Goal: Transaction & Acquisition: Purchase product/service

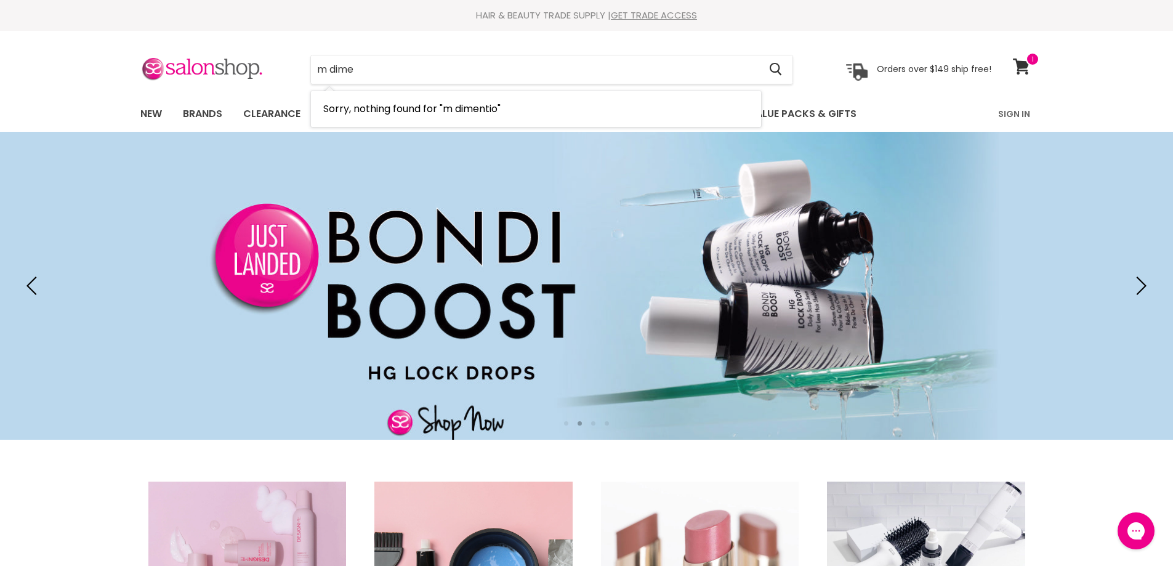
type input "m dim"
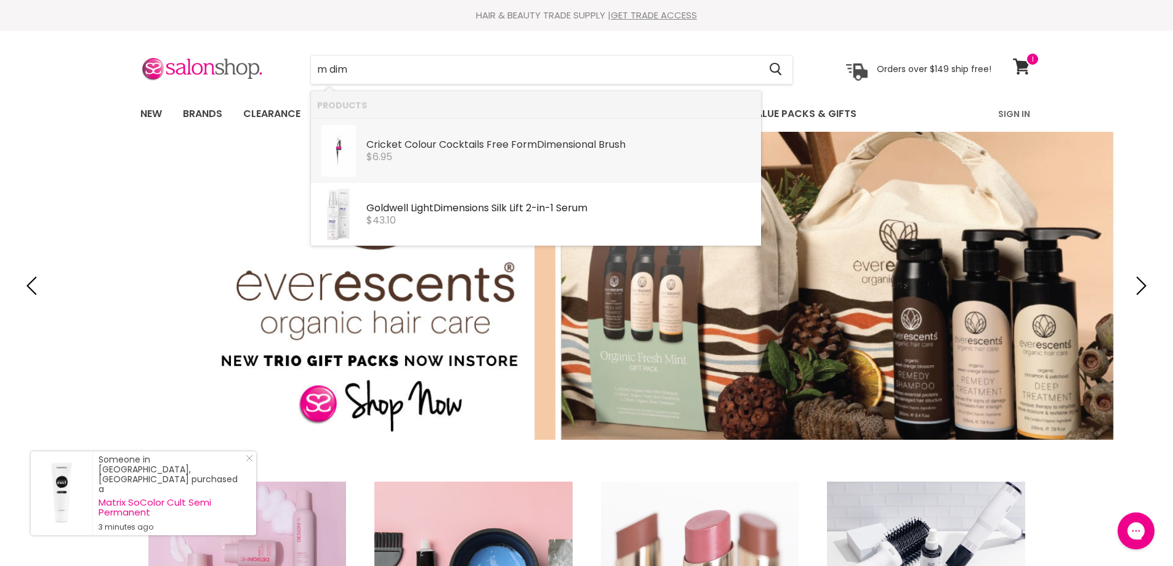
click at [501, 151] on div "$6.95" at bounding box center [560, 156] width 388 height 11
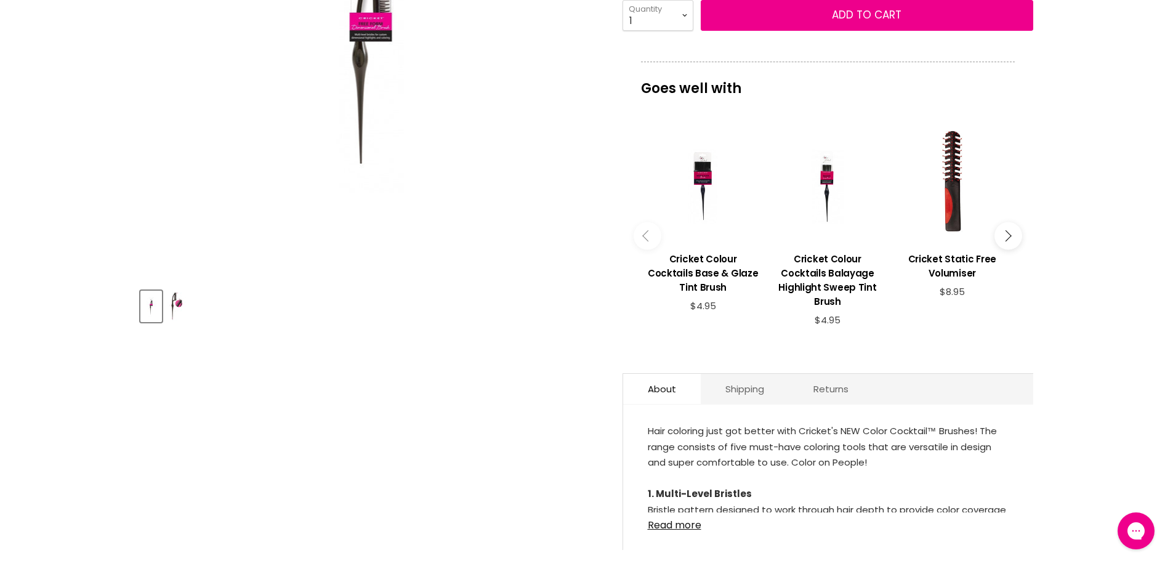
scroll to position [369, 0]
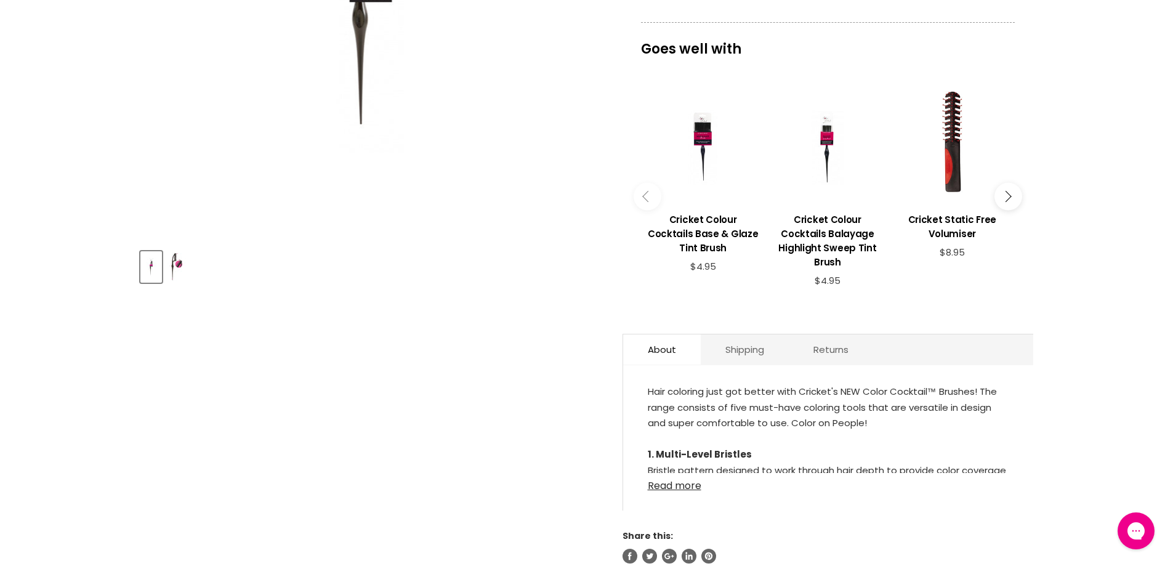
click at [682, 473] on link "Read more" at bounding box center [828, 482] width 361 height 18
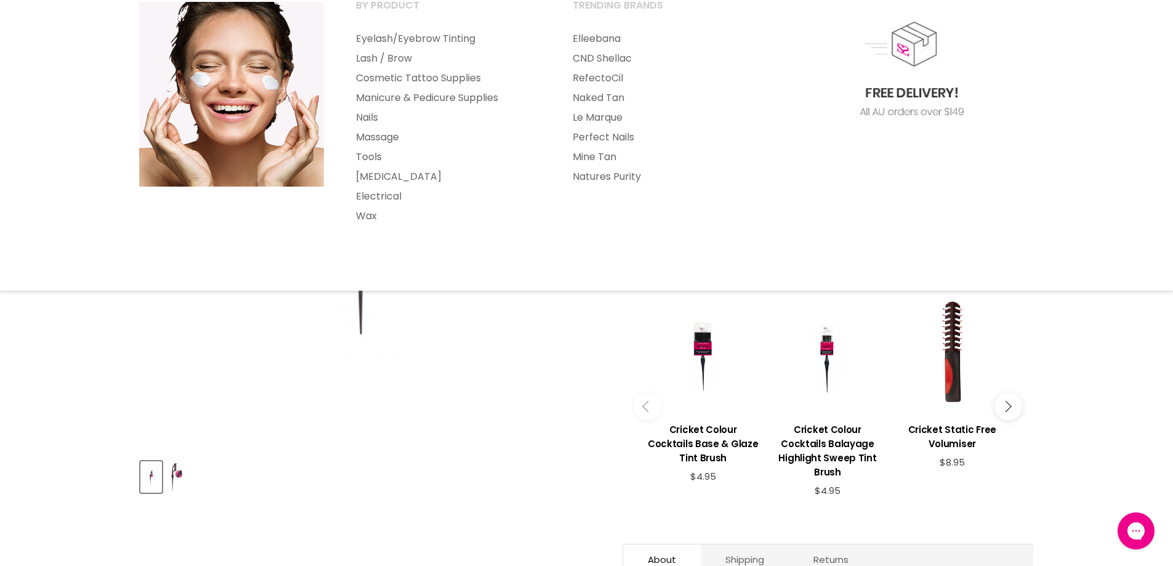
scroll to position [0, 0]
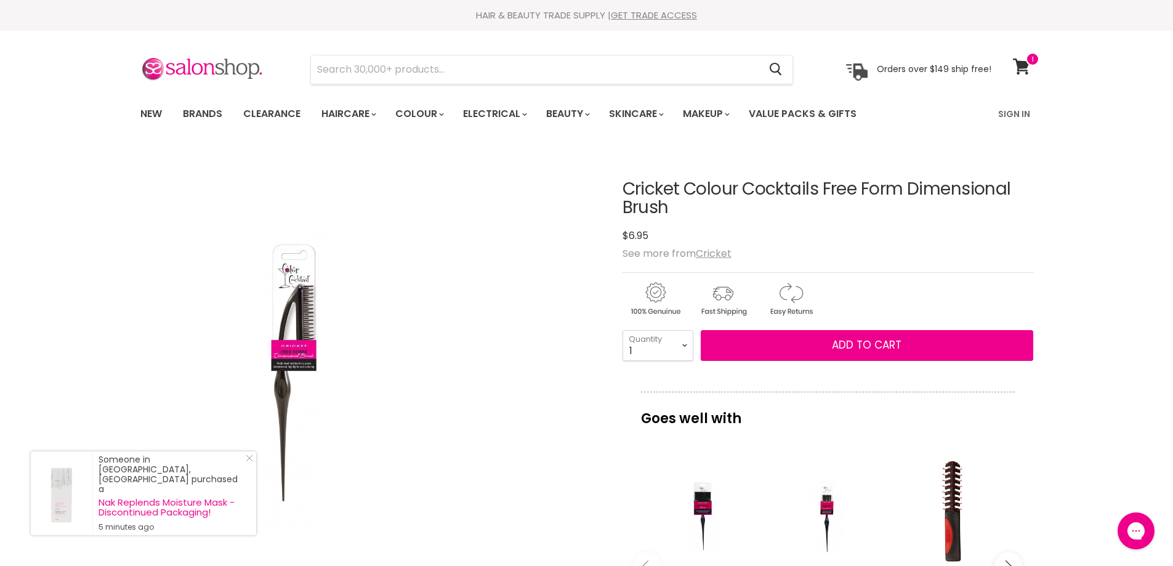
click at [297, 349] on img "Cricket Colour Cocktails Free Form Dimensional Brush image. Click or Scroll to …" at bounding box center [293, 378] width 307 height 460
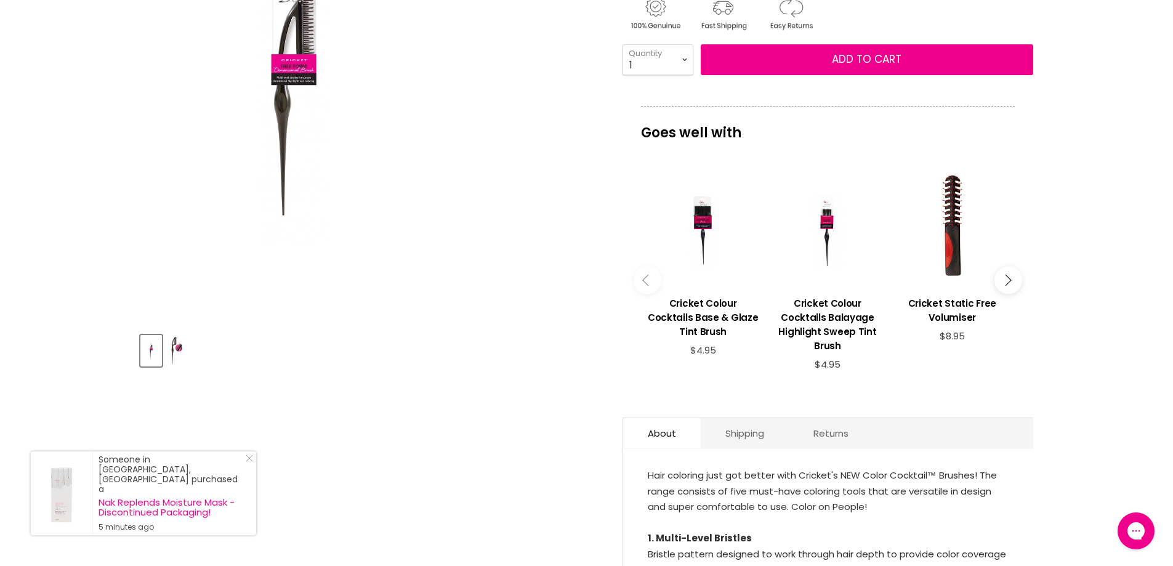
scroll to position [308, 0]
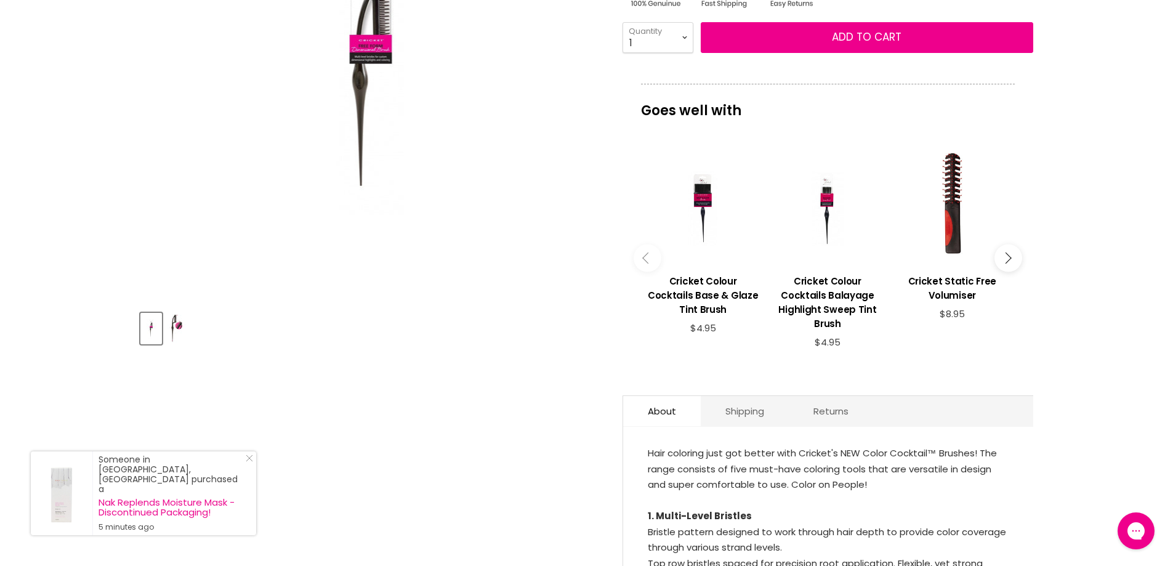
click at [177, 325] on img "Product thumbnails" at bounding box center [176, 328] width 19 height 29
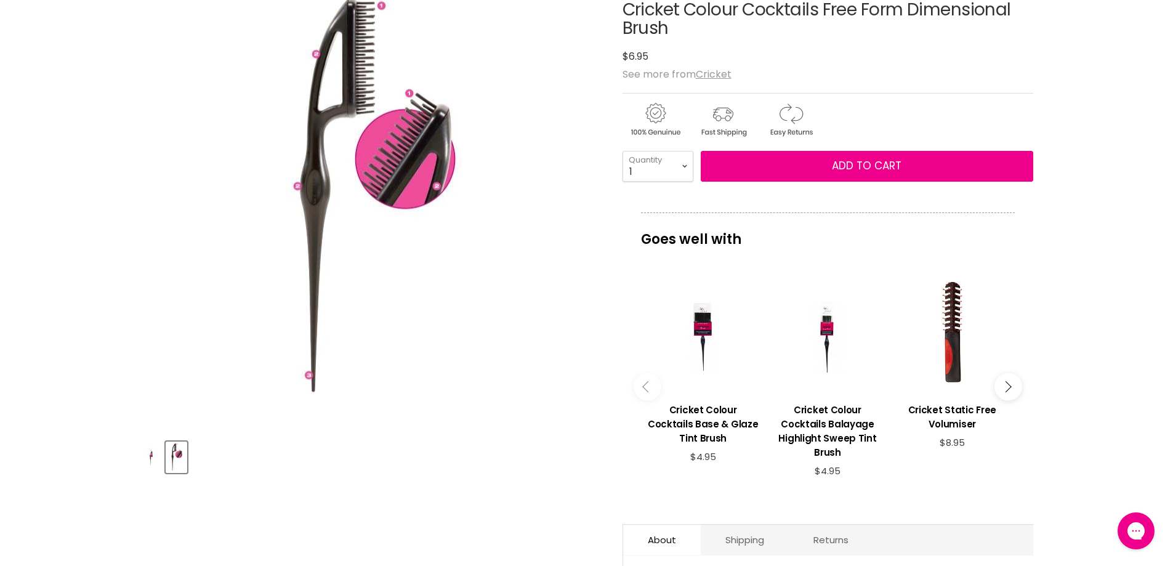
scroll to position [0, 0]
